Goal: Information Seeking & Learning: Find specific fact

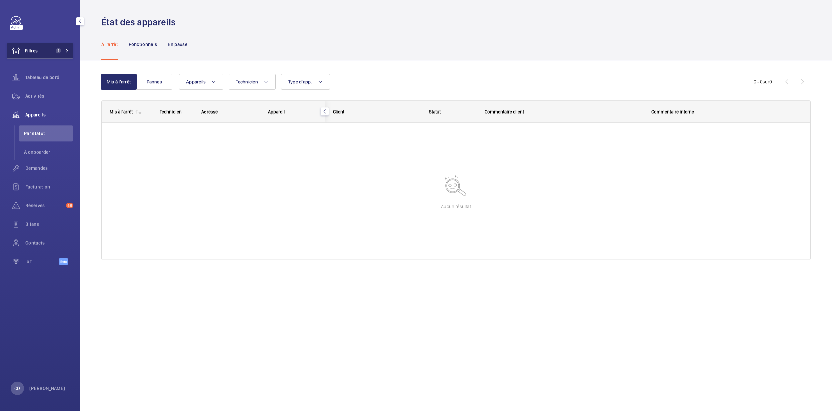
click at [38, 56] on button "Filtres 1" at bounding box center [40, 51] width 67 height 16
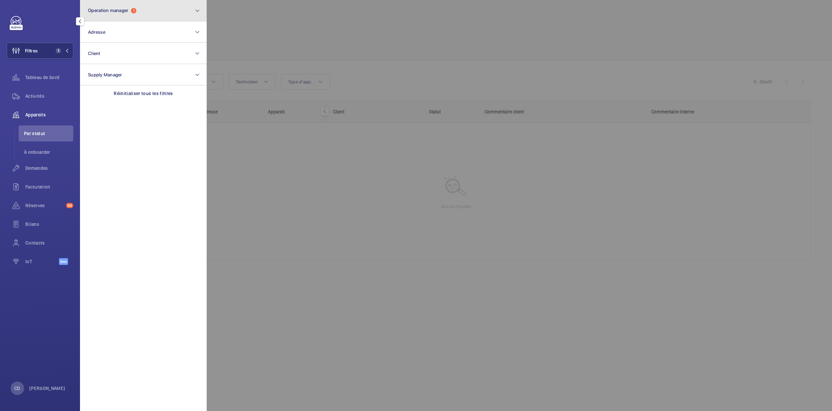
click at [137, 6] on button "Operation manager 1" at bounding box center [143, 10] width 127 height 21
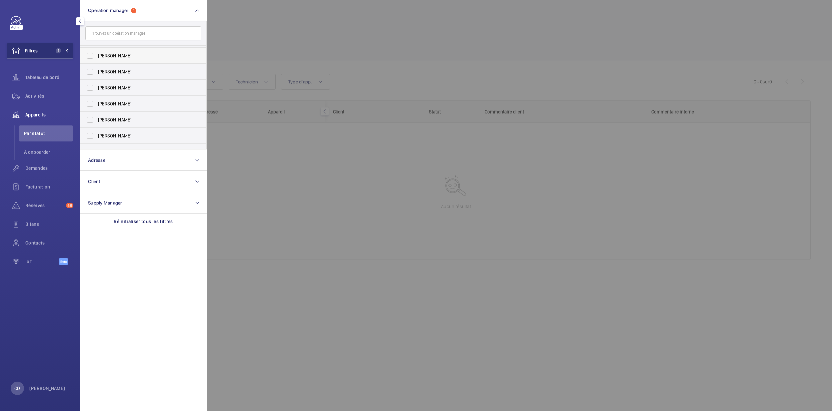
scroll to position [24, 0]
click at [128, 142] on span "[PERSON_NAME]" at bounding box center [144, 141] width 92 height 7
click at [97, 142] on input "[PERSON_NAME]" at bounding box center [89, 141] width 13 height 13
checkbox input "true"
click at [349, 197] on div at bounding box center [623, 205] width 832 height 411
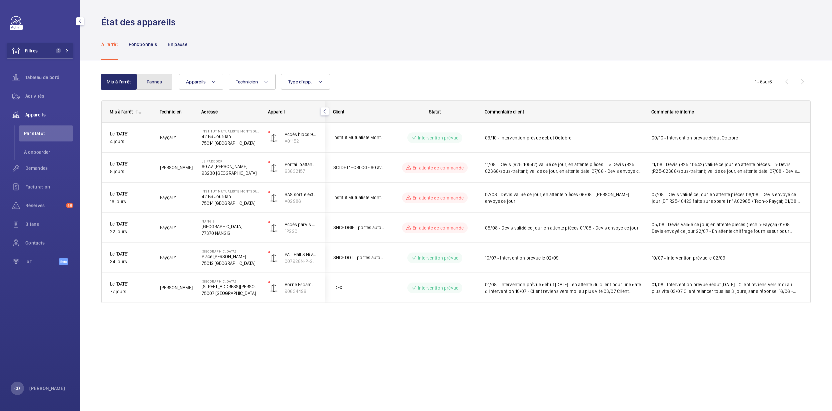
click at [156, 89] on button "Pannes" at bounding box center [154, 82] width 36 height 16
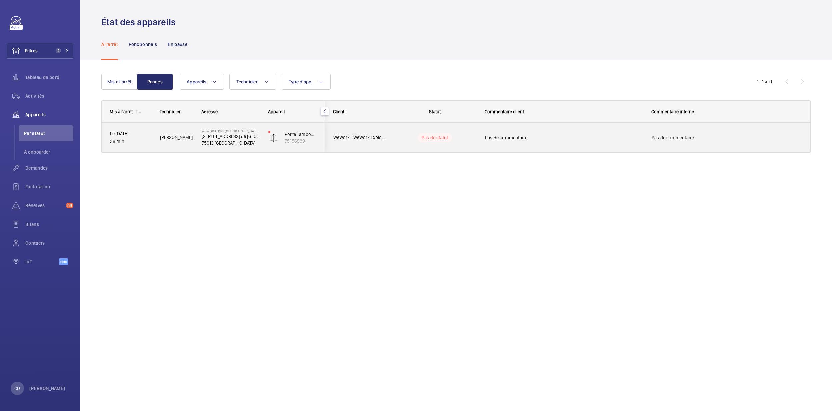
click at [239, 144] on p "75013 PARIS" at bounding box center [231, 143] width 58 height 7
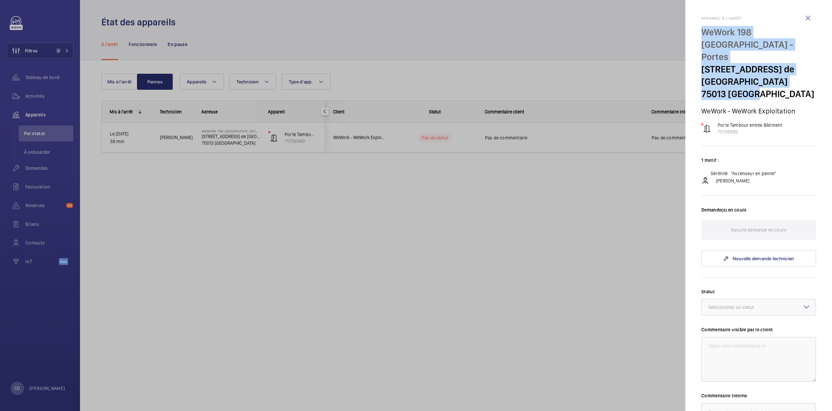
drag, startPoint x: 765, startPoint y: 75, endPoint x: 694, endPoint y: 29, distance: 84.3
click at [694, 29] on mat-sidenav "Appareil à l'arrêt WeWork 198 France - Portes 198 Av. de France 75013 PARIS WeW…" at bounding box center [759, 205] width 147 height 411
click at [741, 35] on p "WeWork 198 France - Portes" at bounding box center [759, 44] width 115 height 37
click at [740, 43] on p "WeWork 198 France - Portes" at bounding box center [759, 44] width 115 height 37
drag, startPoint x: 735, startPoint y: 44, endPoint x: 692, endPoint y: 37, distance: 43.6
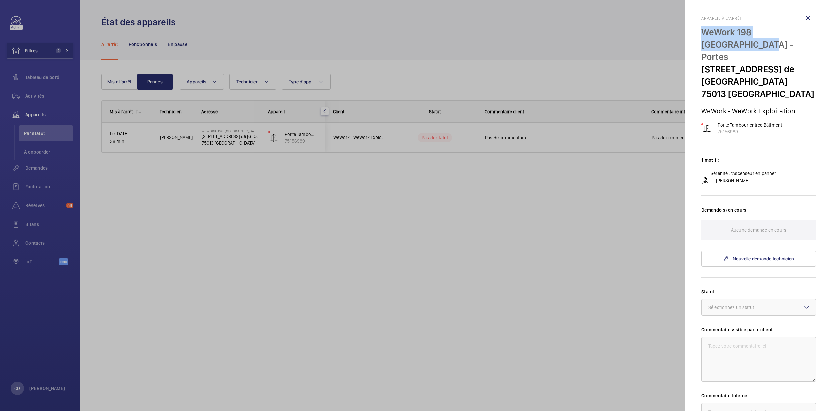
click at [692, 37] on mat-sidenav "Appareil à l'arrêt WeWork 198 France - Portes 198 Av. de France 75013 PARIS WeW…" at bounding box center [759, 205] width 147 height 411
copy p "WeWork 198 France - Portes"
drag, startPoint x: 289, startPoint y: 125, endPoint x: 283, endPoint y: 127, distance: 5.8
click at [285, 127] on div at bounding box center [416, 205] width 832 height 411
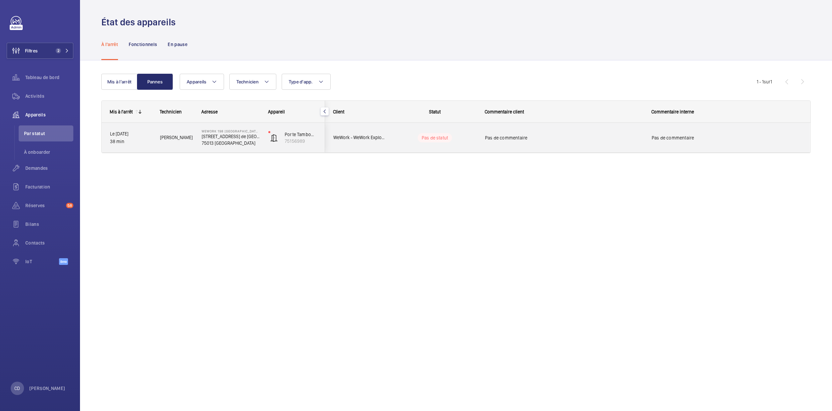
click at [212, 138] on p "198 Av. de France" at bounding box center [231, 136] width 58 height 7
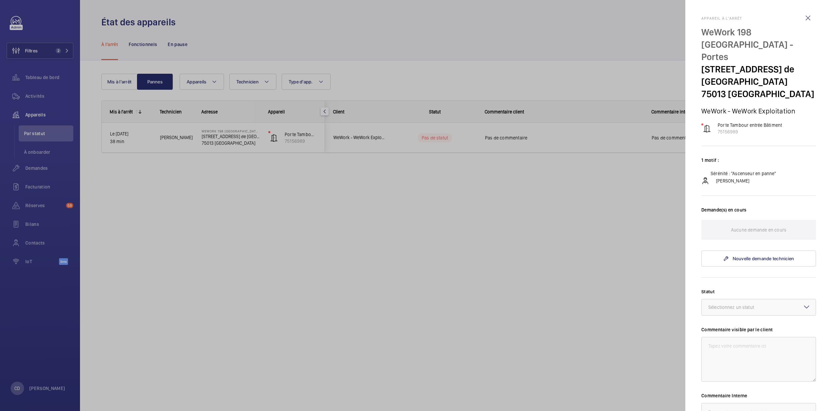
click at [250, 295] on div at bounding box center [416, 205] width 832 height 411
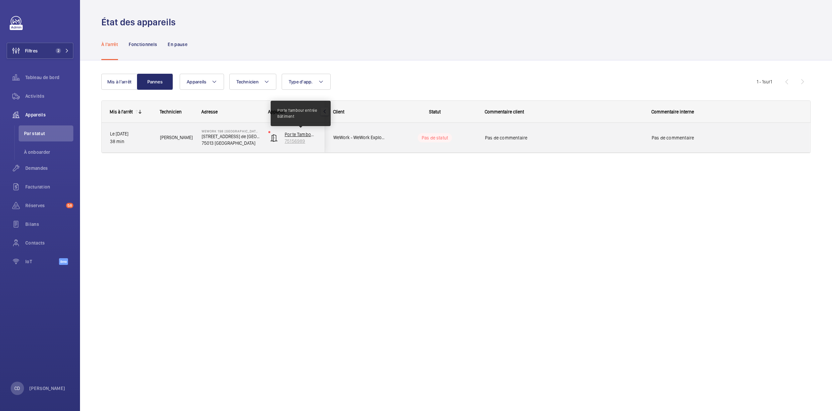
click at [295, 134] on p "Porte Tambour entrée Bâtiment" at bounding box center [301, 134] width 32 height 7
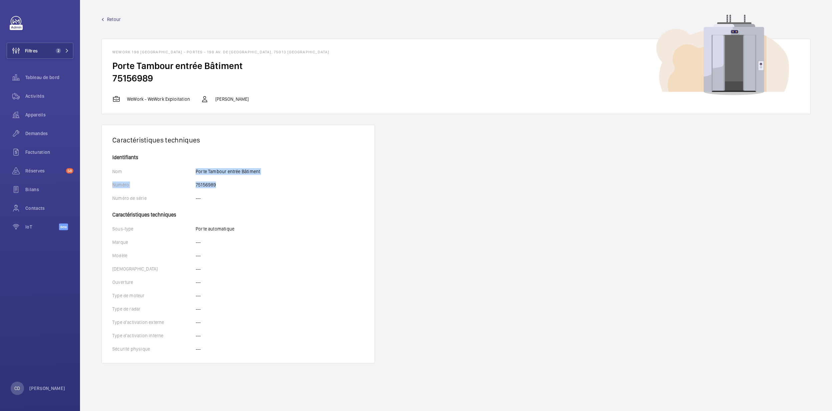
drag, startPoint x: 221, startPoint y: 186, endPoint x: 194, endPoint y: 173, distance: 30.3
click at [194, 173] on wm-front-card-body "Identifiants Nom Porte Tambour entrée Bâtiment Numéro 75156989 Numéro de série …" at bounding box center [238, 259] width 273 height 208
drag, startPoint x: 194, startPoint y: 173, endPoint x: 205, endPoint y: 186, distance: 17.0
click at [205, 186] on p "75156989" at bounding box center [206, 184] width 20 height 7
drag, startPoint x: 222, startPoint y: 186, endPoint x: 186, endPoint y: 186, distance: 36.0
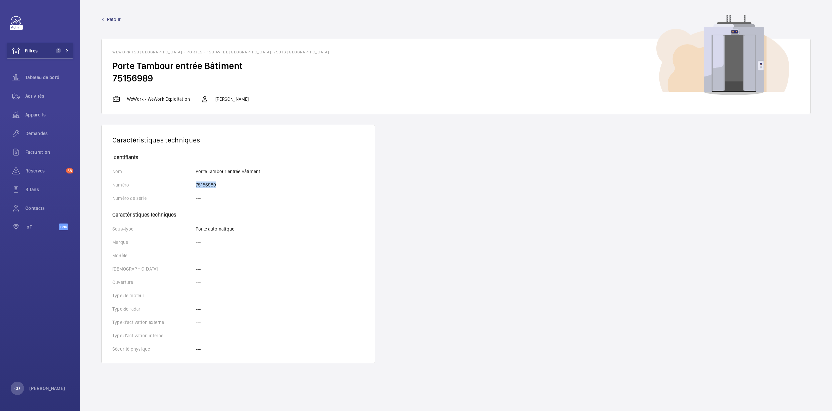
click at [186, 186] on div "Numéro 75156989" at bounding box center [238, 184] width 252 height 7
drag, startPoint x: 186, startPoint y: 186, endPoint x: 195, endPoint y: 184, distance: 9.5
copy div "Numéro 75156989"
click at [223, 177] on wm-front-card-body "Identifiants Nom Porte Tambour entrée Bâtiment Numéro 75156989 Numéro de série …" at bounding box center [238, 259] width 273 height 208
drag, startPoint x: 255, startPoint y: 171, endPoint x: 187, endPoint y: 167, distance: 68.4
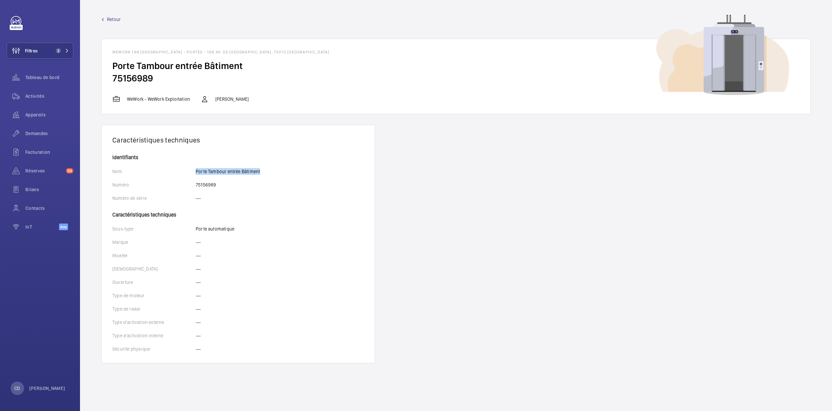
click at [187, 167] on wm-front-card-body "Identifiants Nom Porte Tambour entrée Bâtiment Numéro 75156989 Numéro de série …" at bounding box center [238, 259] width 273 height 208
drag, startPoint x: 187, startPoint y: 167, endPoint x: 207, endPoint y: 170, distance: 20.2
copy div "Porte Tambour entrée Bâtiment"
drag, startPoint x: 251, startPoint y: 49, endPoint x: 112, endPoint y: 53, distance: 139.1
click at [112, 53] on wm-front-card-header "WeWork 198 France - Portes - 198 Av. de France, 75013 PARIS" at bounding box center [456, 49] width 709 height 21
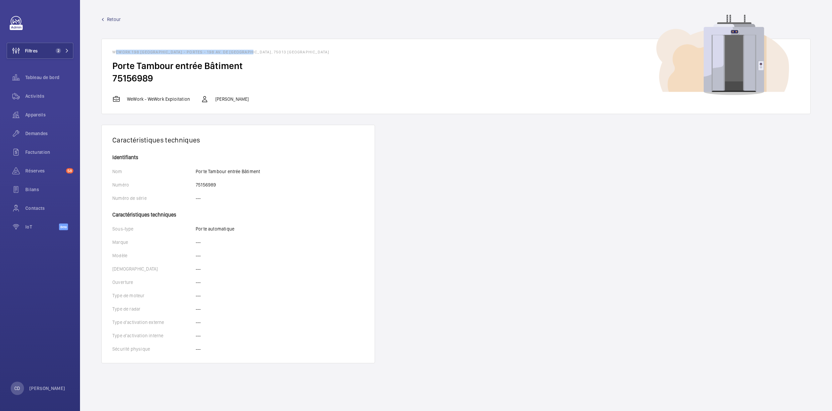
copy h1 "WeWork 198 France - Portes - 198 Av. de France, 75013 PARIS"
